Goal: Task Accomplishment & Management: Understand process/instructions

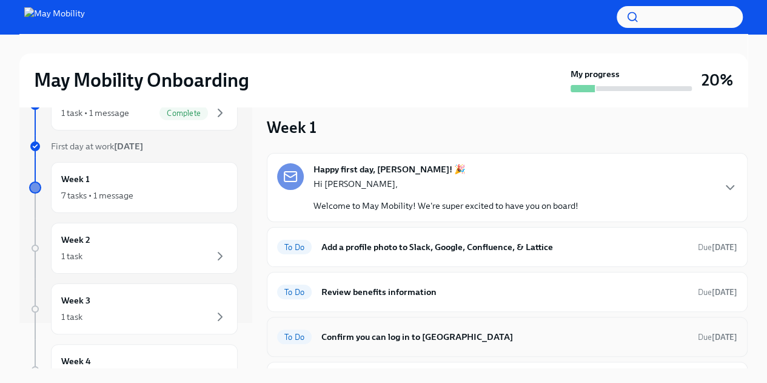
scroll to position [9, 0]
click at [461, 178] on p "Hi [PERSON_NAME]," at bounding box center [445, 183] width 265 height 12
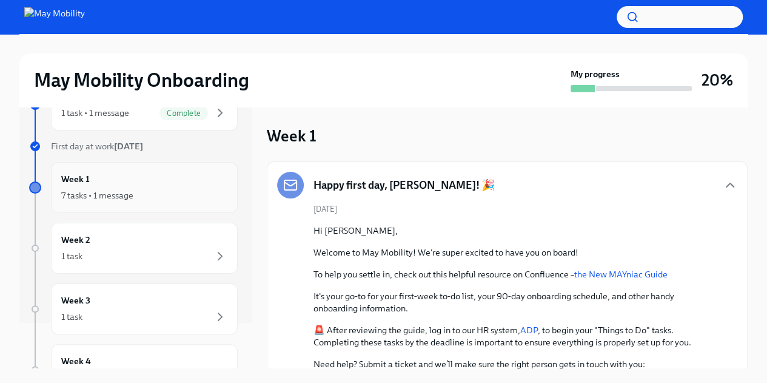
scroll to position [0, 0]
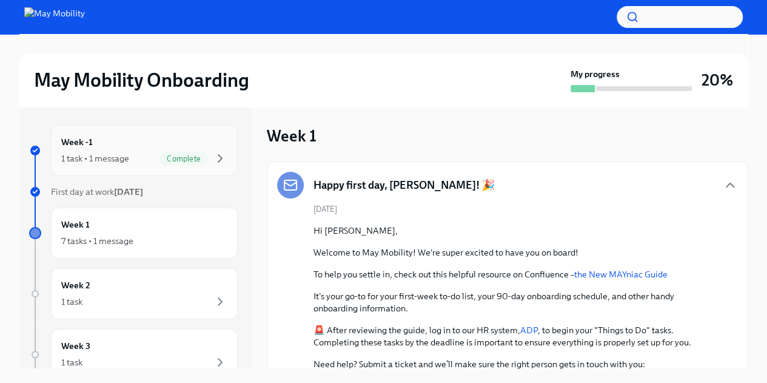
click at [118, 140] on div "Week -1 1 task • 1 message Complete" at bounding box center [144, 150] width 166 height 30
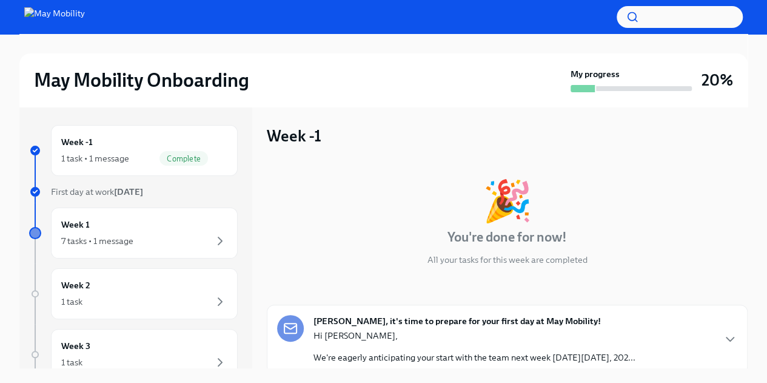
scroll to position [92, 0]
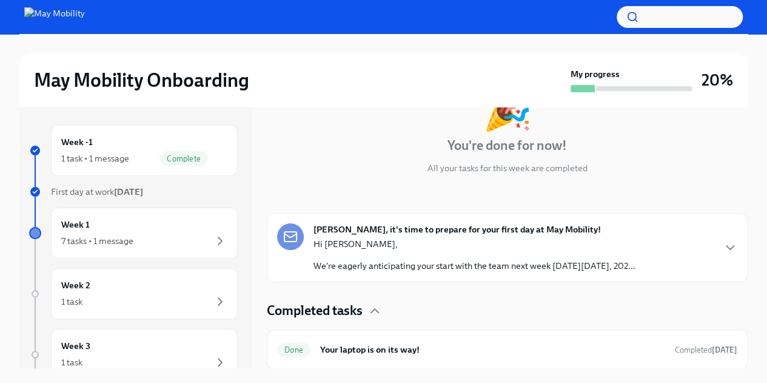
click at [443, 245] on p "Hi [PERSON_NAME]," at bounding box center [474, 244] width 322 height 12
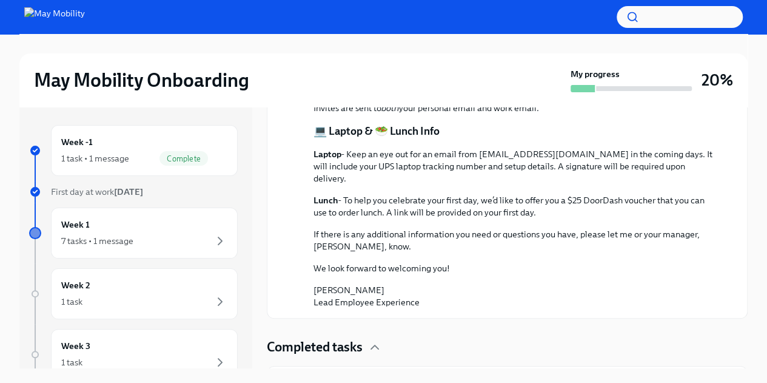
scroll to position [426, 0]
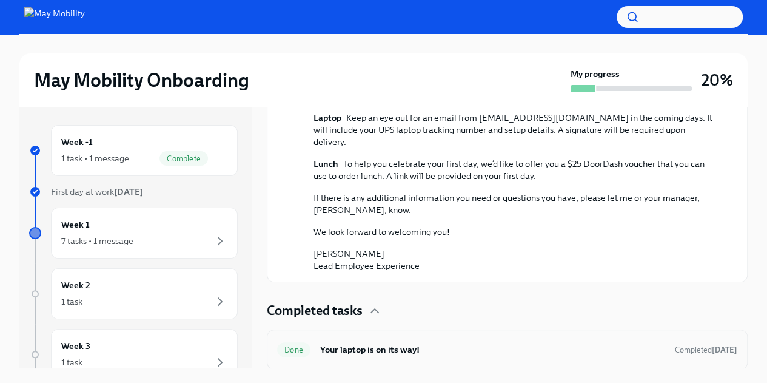
click at [385, 351] on h6 "Your laptop is on its way!" at bounding box center [492, 349] width 345 height 13
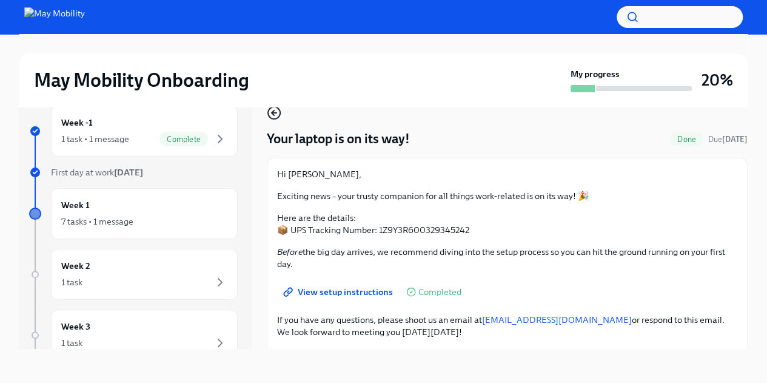
click at [272, 112] on icon "button" at bounding box center [273, 112] width 2 height 5
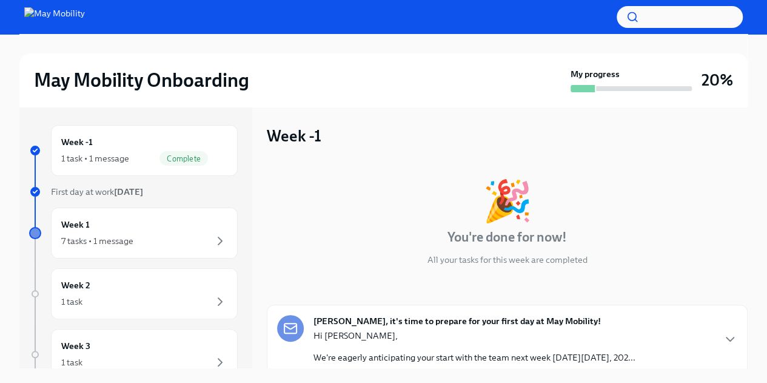
scroll to position [92, 0]
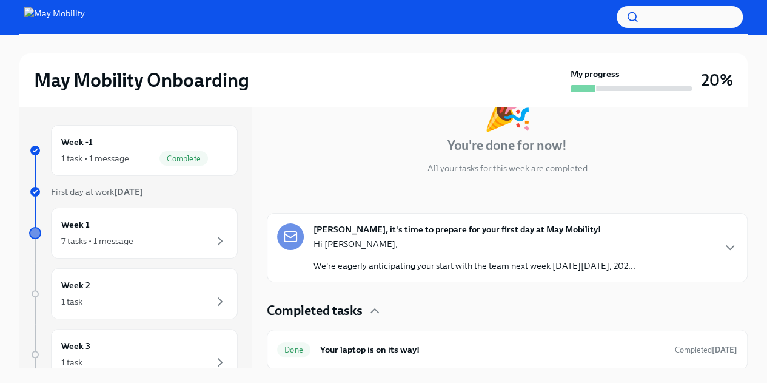
click at [455, 267] on p "We're eagerly anticipating your start with the team next week [DATE][DATE], 202…" at bounding box center [474, 266] width 322 height 12
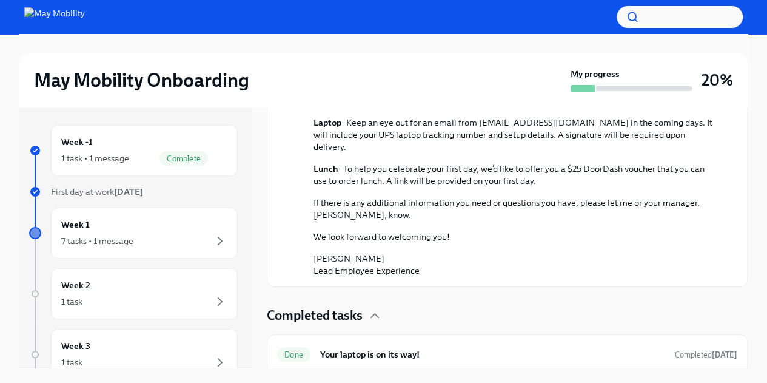
scroll to position [426, 0]
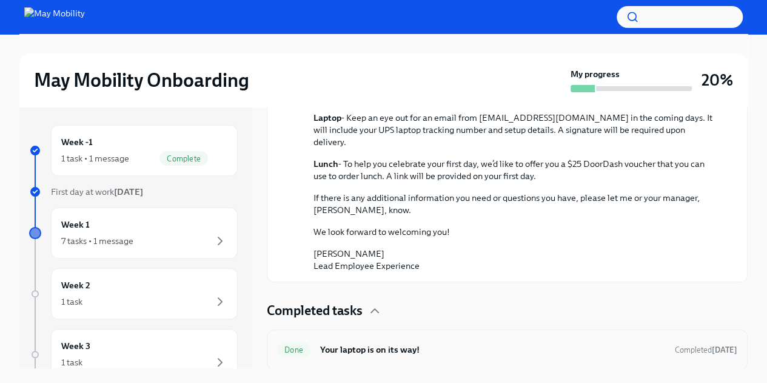
click at [417, 350] on h6 "Your laptop is on its way!" at bounding box center [492, 349] width 345 height 13
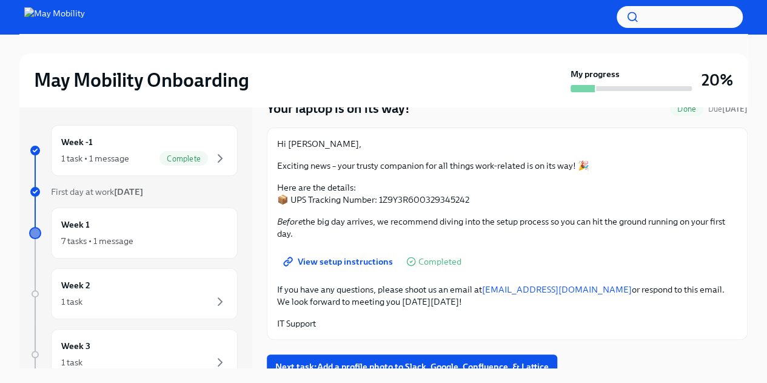
scroll to position [50, 0]
click at [162, 214] on div "Week 1 7 tasks • 1 message" at bounding box center [144, 232] width 187 height 51
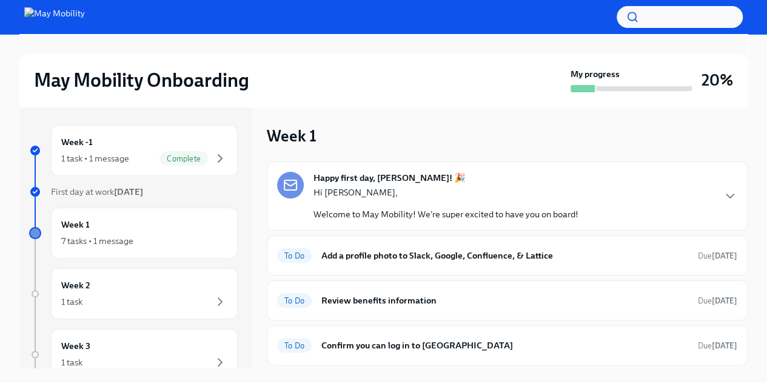
click at [162, 214] on div "Week 1 7 tasks • 1 message" at bounding box center [144, 232] width 187 height 51
click at [341, 202] on div "Hi Helena, Welcome to May Mobility! We're super excited to have you on board!" at bounding box center [445, 203] width 265 height 34
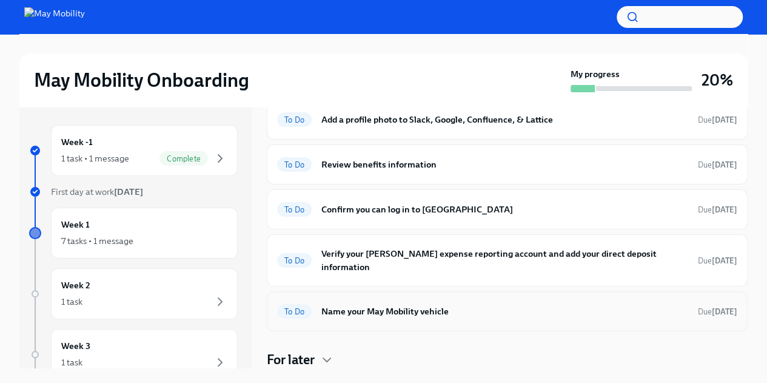
scroll to position [435, 0]
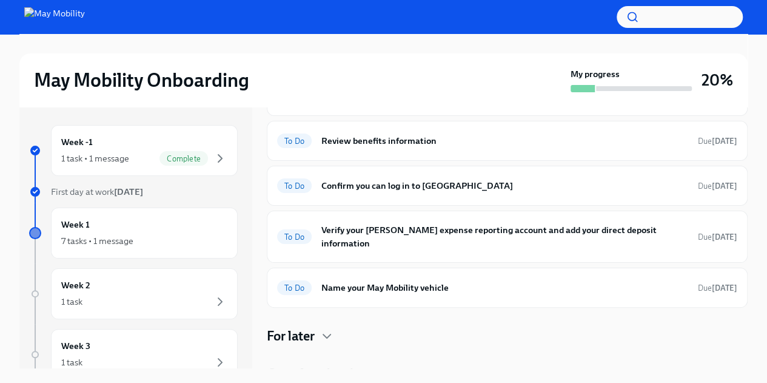
click at [353, 364] on h4 "Completed tasks" at bounding box center [315, 373] width 96 height 18
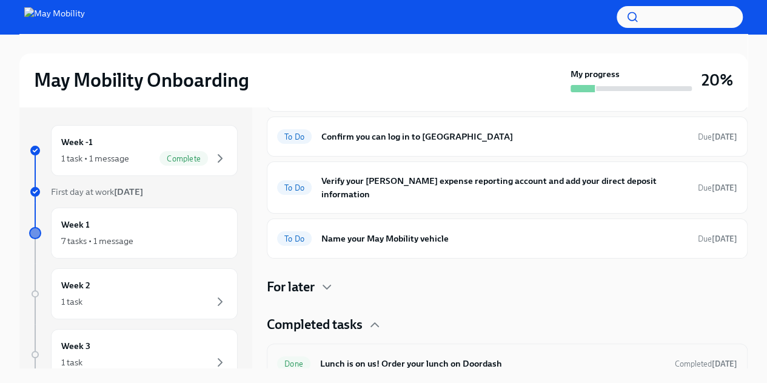
click at [390, 358] on div "Done Lunch is on us! Order your lunch on Doordash Completed 2 days ago" at bounding box center [507, 363] width 481 height 40
click at [398, 357] on h6 "Lunch is on us! Order your lunch on Doordash" at bounding box center [492, 363] width 345 height 13
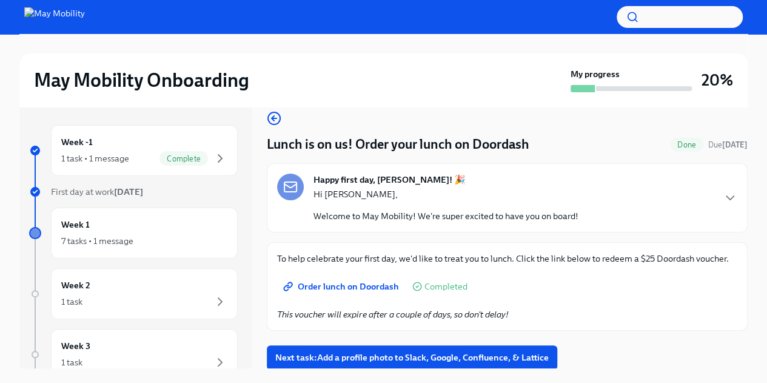
scroll to position [21, 0]
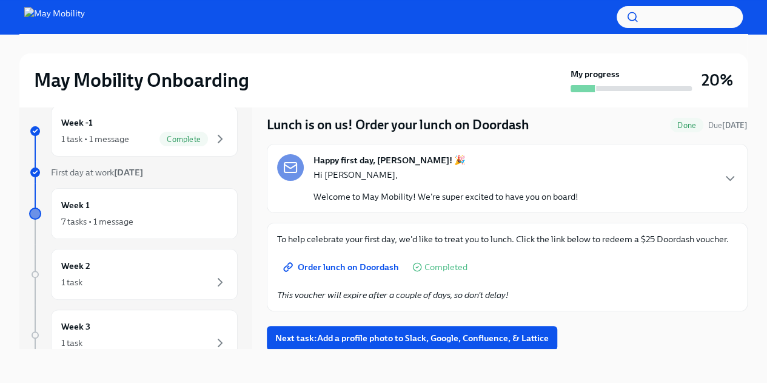
click at [352, 267] on span "Order lunch on Doordash" at bounding box center [342, 267] width 113 height 12
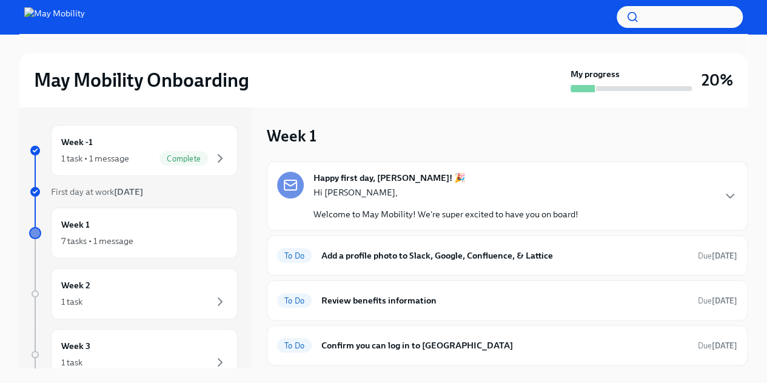
click at [515, 196] on p "Hi [PERSON_NAME]," at bounding box center [445, 192] width 265 height 12
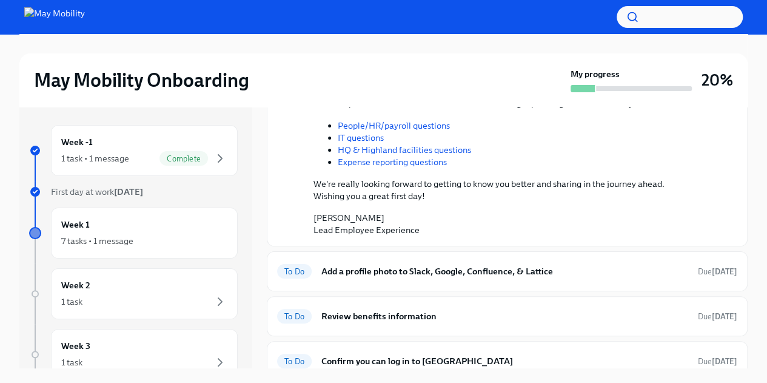
scroll to position [261, 0]
click at [474, 266] on h6 "Add a profile photo to Slack, Google, Confluence, & Lattice" at bounding box center [504, 270] width 367 height 13
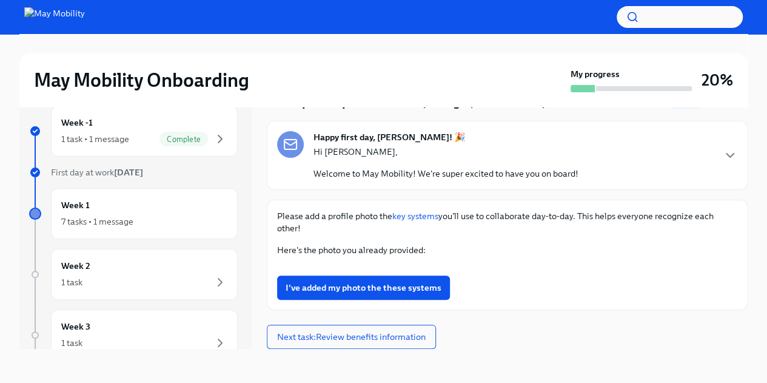
scroll to position [624, 0]
click at [428, 335] on button "Next task : Review benefits information" at bounding box center [351, 336] width 169 height 24
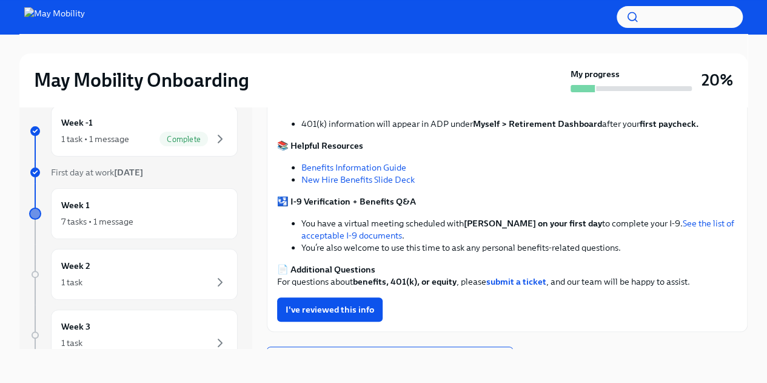
scroll to position [249, 0]
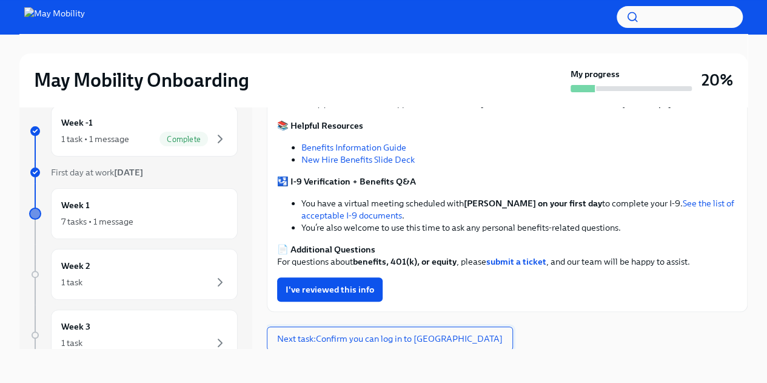
click at [403, 337] on span "Next task : Confirm you can log in to [GEOGRAPHIC_DATA]" at bounding box center [390, 338] width 226 height 12
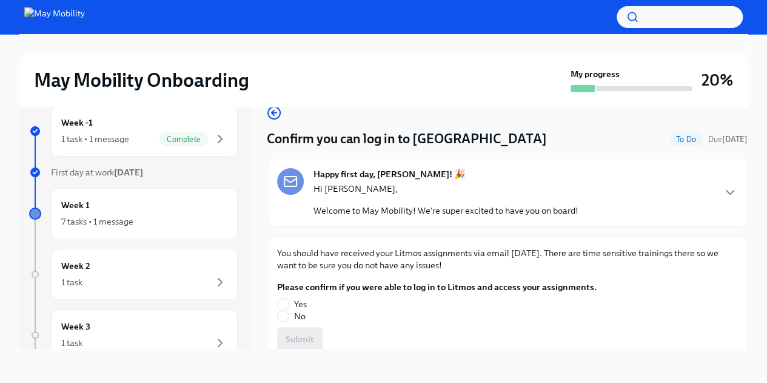
scroll to position [50, 0]
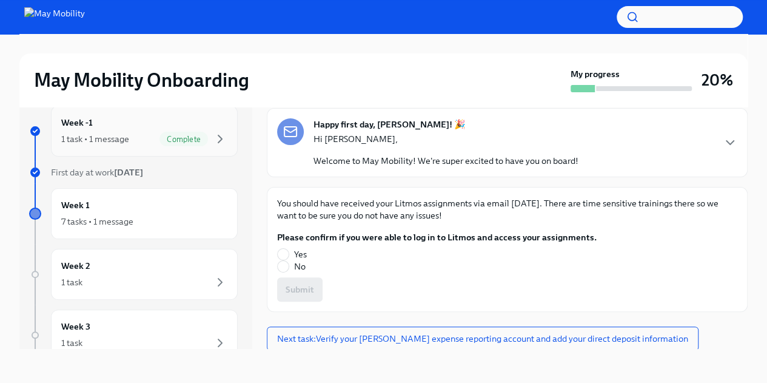
click at [159, 137] on span "Complete" at bounding box center [183, 139] width 49 height 9
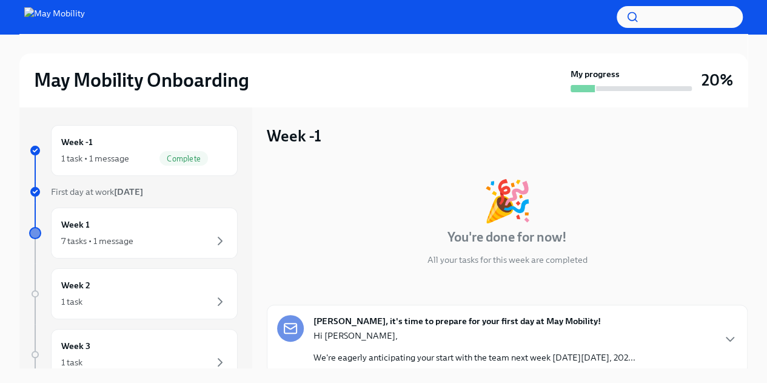
scroll to position [92, 0]
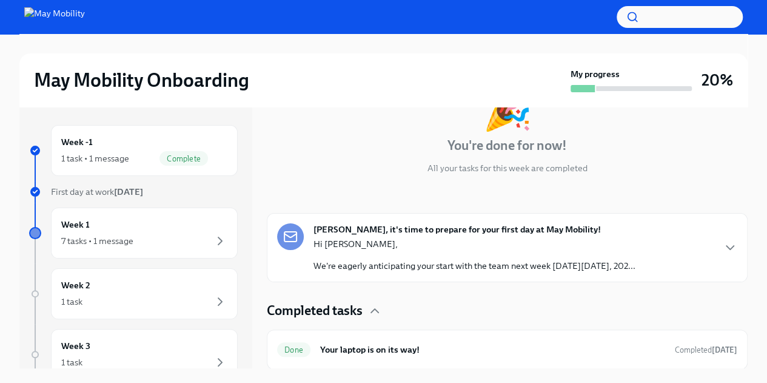
click at [407, 243] on p "Hi [PERSON_NAME]," at bounding box center [474, 244] width 322 height 12
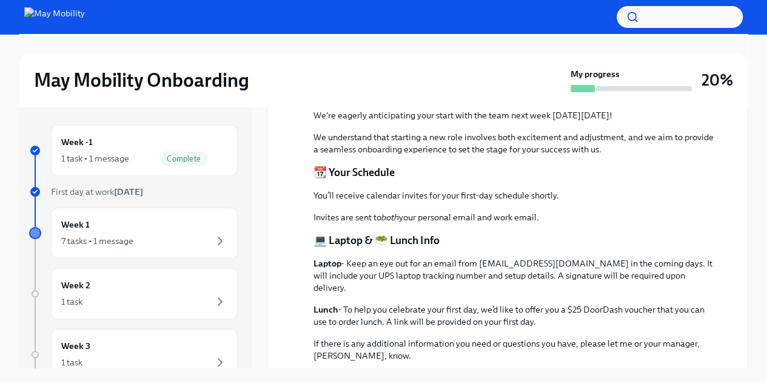
scroll to position [281, 0]
click at [385, 310] on p "Lunch - To help you celebrate your first day, we’d like to offer you a $25 Door…" at bounding box center [515, 315] width 404 height 24
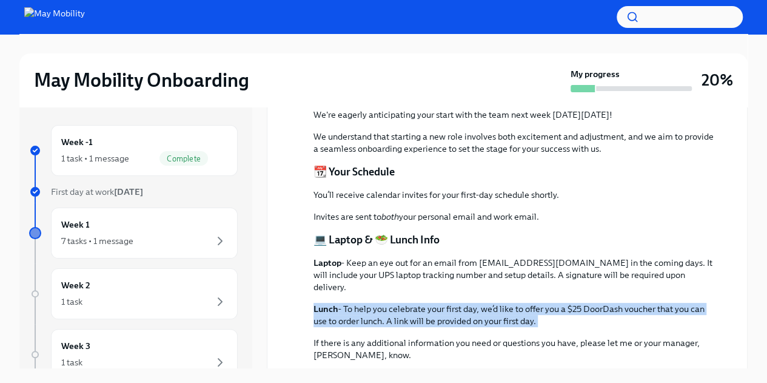
click at [385, 310] on p "Lunch - To help you celebrate your first day, we’d like to offer you a $25 Door…" at bounding box center [515, 315] width 404 height 24
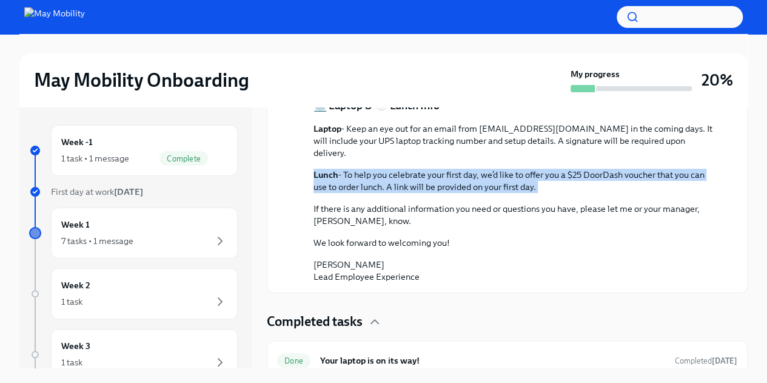
scroll to position [415, 0]
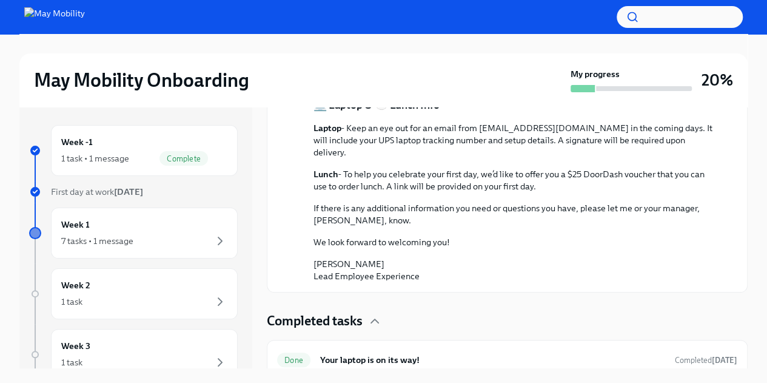
click at [387, 211] on p "If there is any additional information you need or questions you have, please l…" at bounding box center [515, 214] width 404 height 24
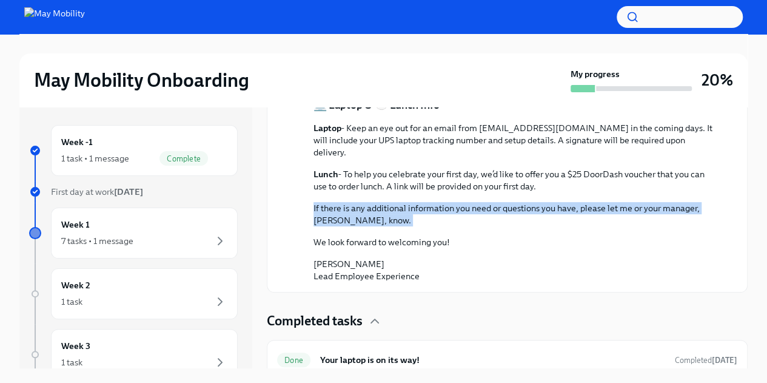
click at [387, 211] on p "If there is any additional information you need or questions you have, please l…" at bounding box center [515, 214] width 404 height 24
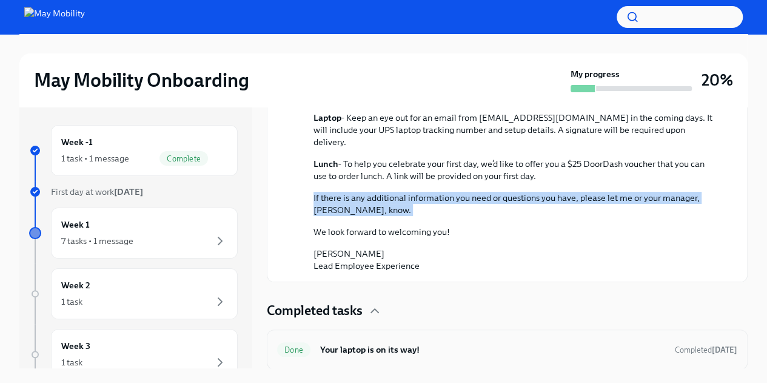
click at [370, 354] on h6 "Your laptop is on its way!" at bounding box center [492, 349] width 345 height 13
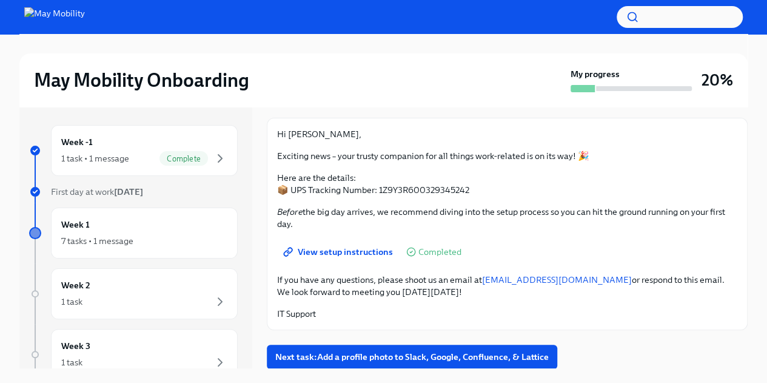
scroll to position [21, 0]
